Goal: Navigation & Orientation: Find specific page/section

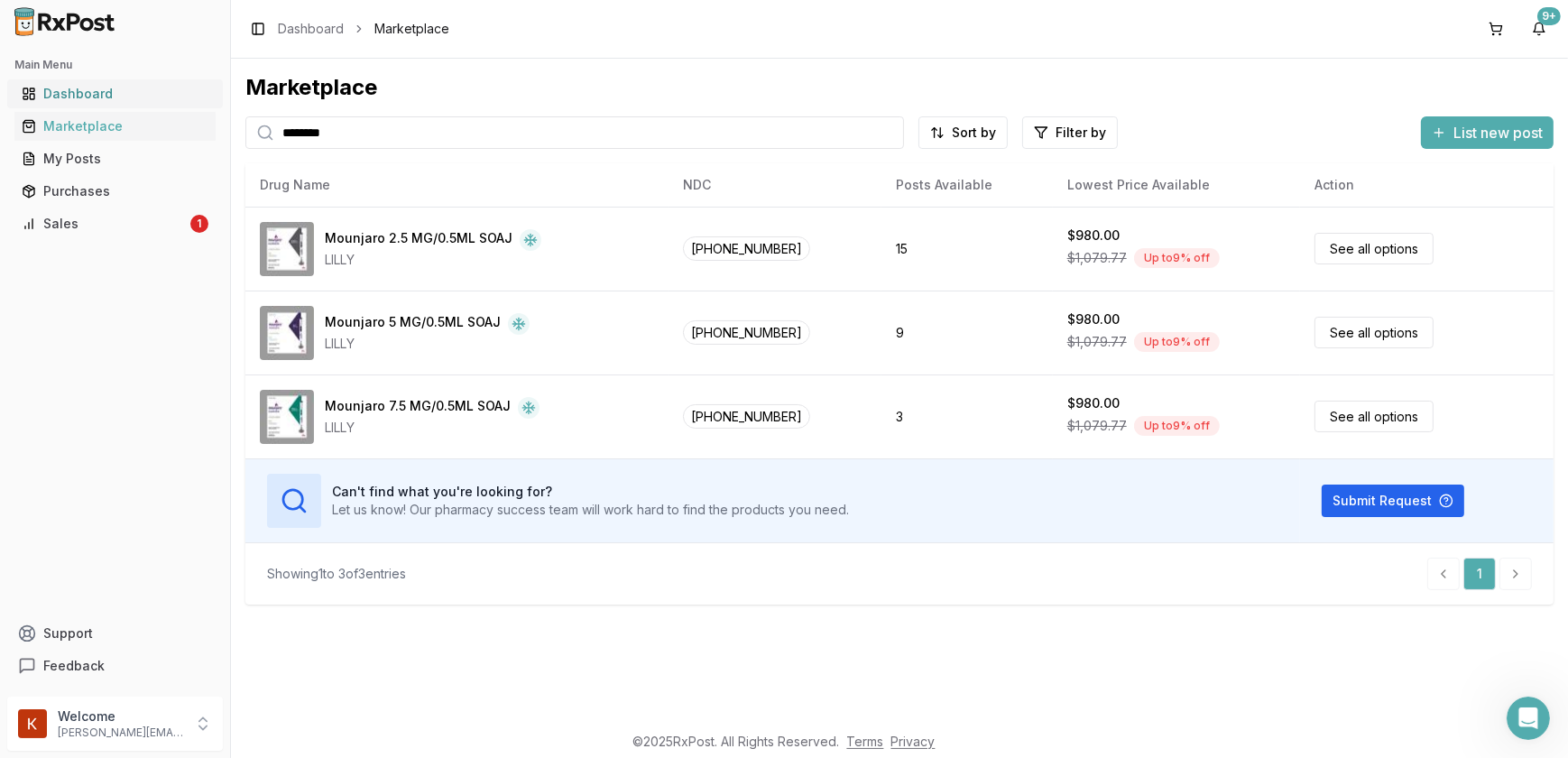
drag, startPoint x: 77, startPoint y: 86, endPoint x: 72, endPoint y: 96, distance: 10.9
click at [77, 88] on div "Dashboard" at bounding box center [115, 94] width 187 height 18
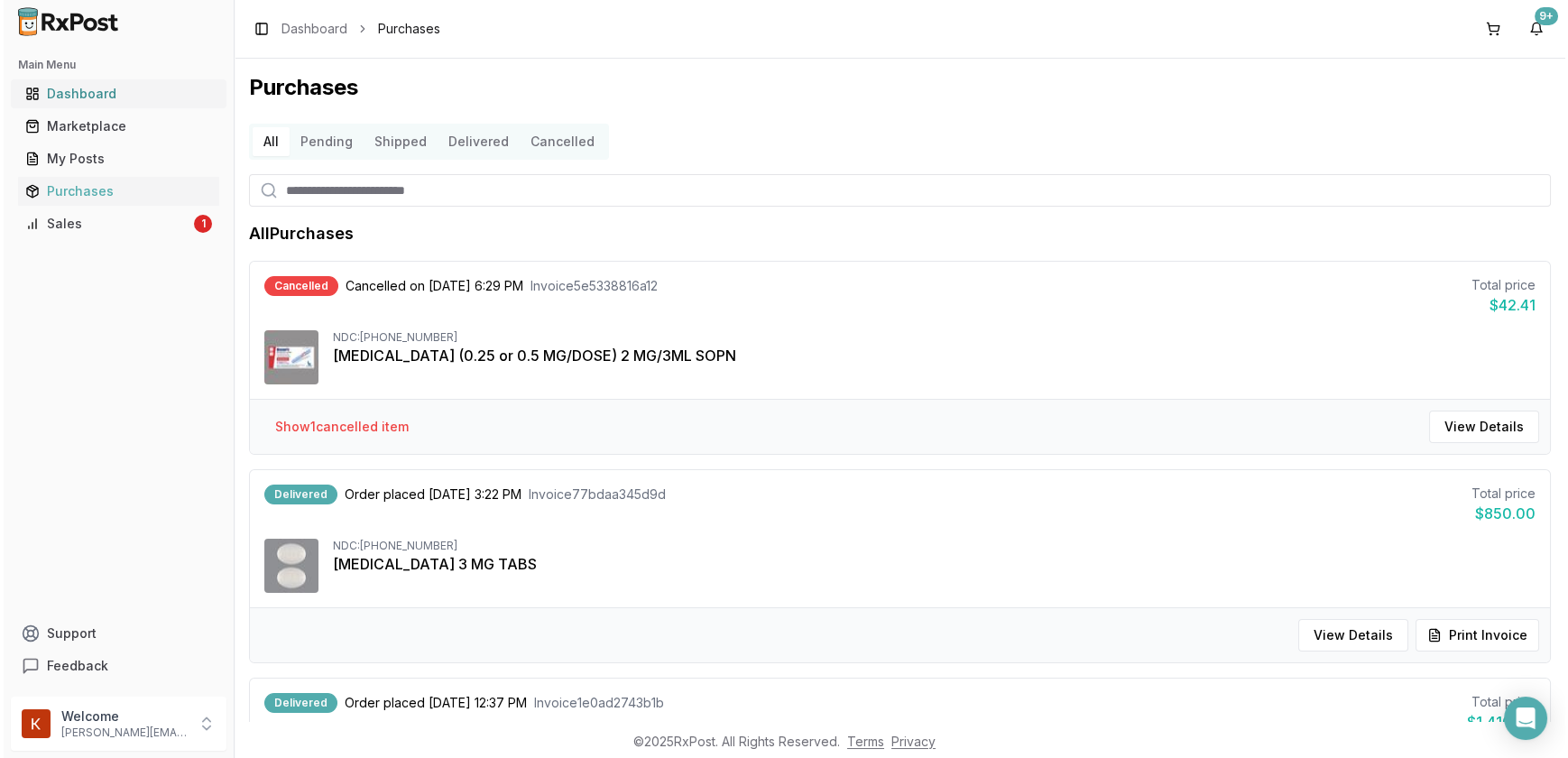
scroll to position [245, 0]
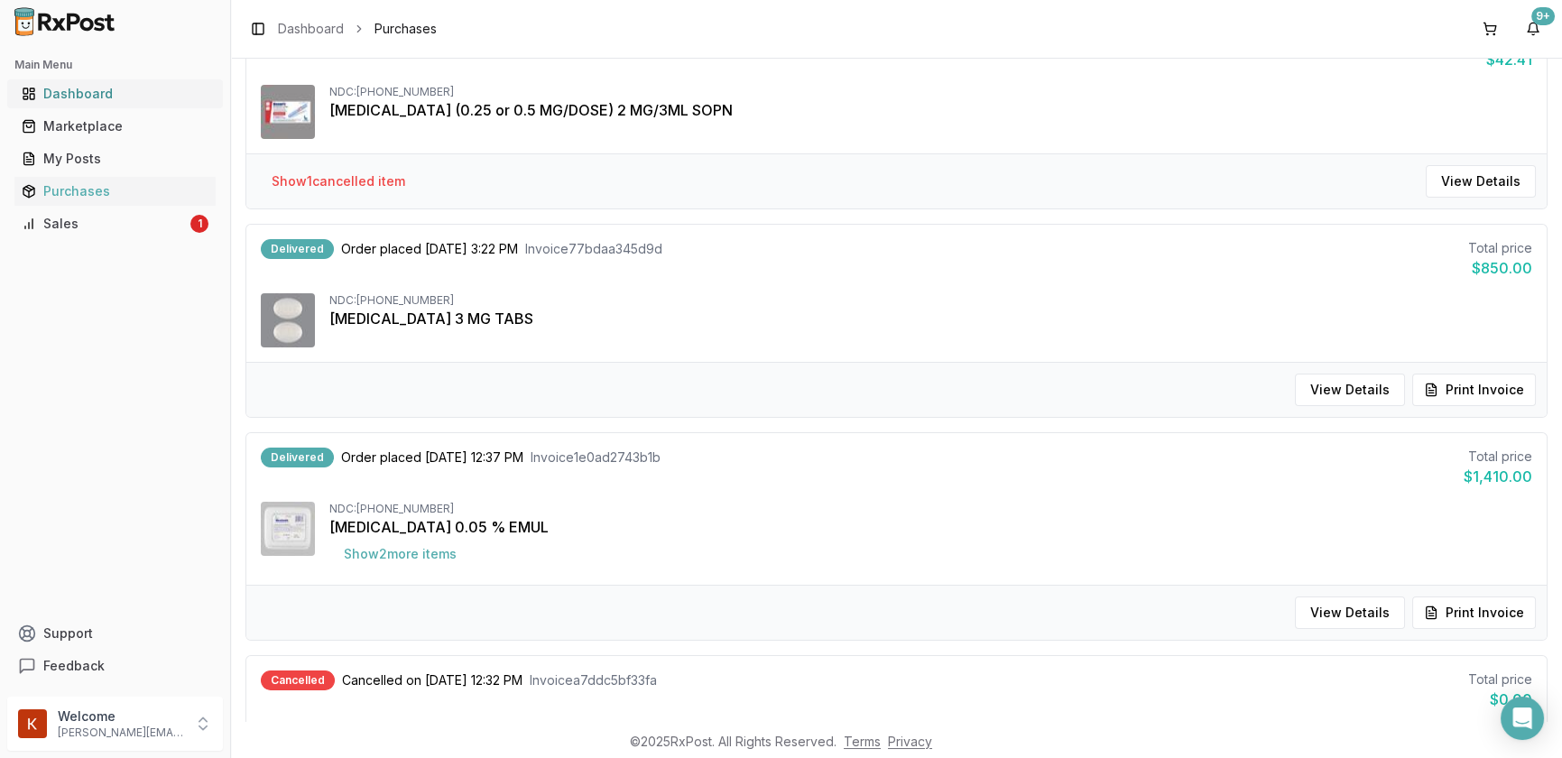
click at [116, 101] on div "Dashboard" at bounding box center [115, 94] width 187 height 18
